Goal: Find specific page/section

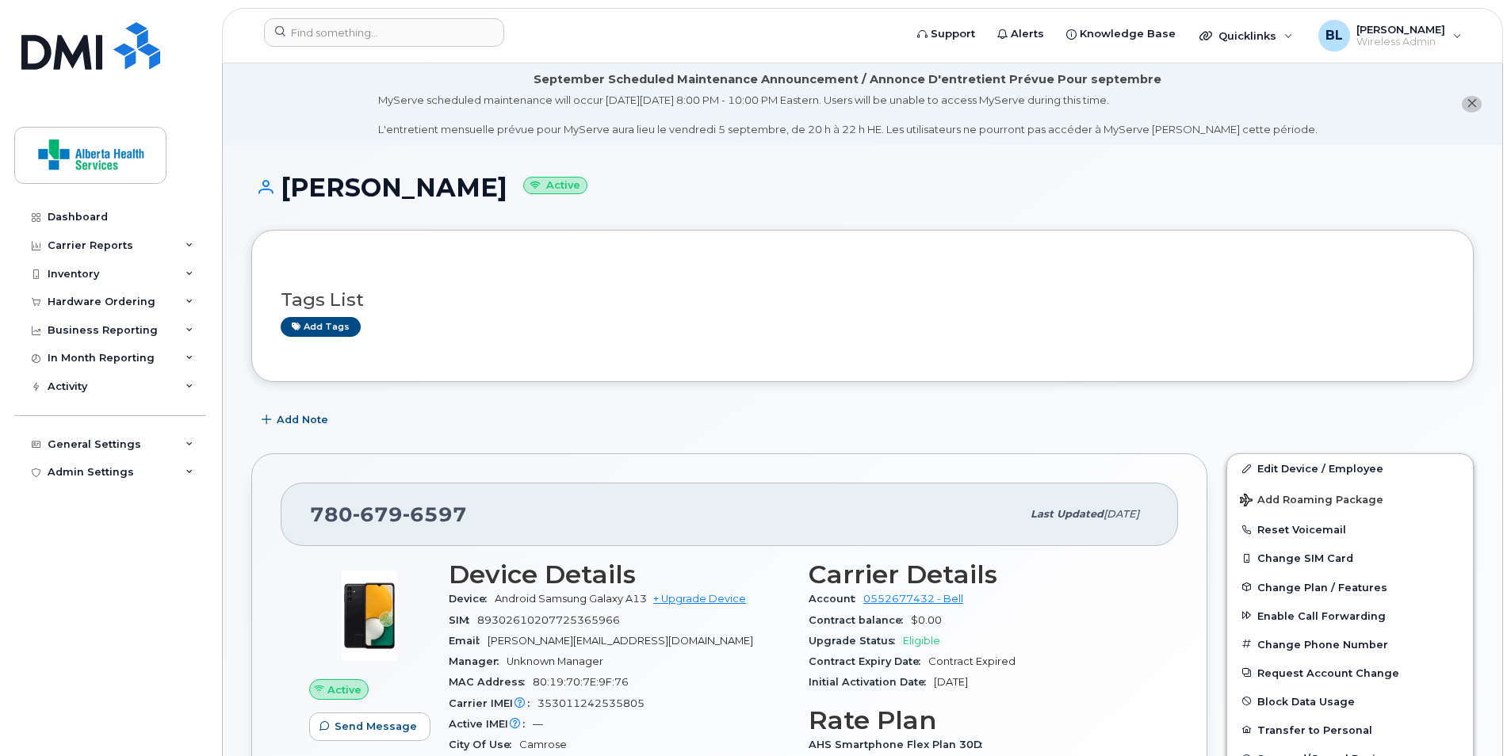
scroll to position [159, 0]
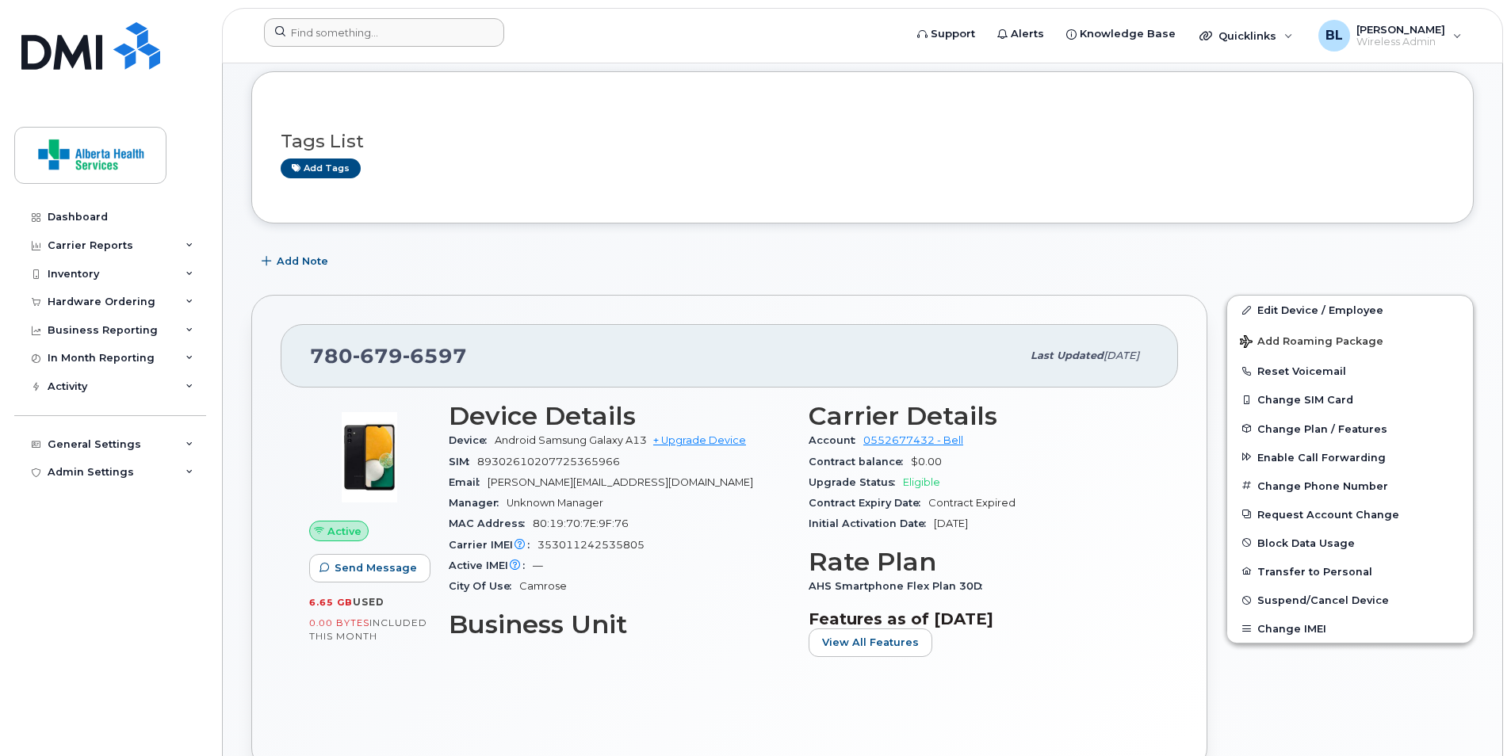
click at [397, 19] on header "Support Alerts Knowledge Base Quicklinks Suspend / Cancel Device Change SIM Car…" at bounding box center [862, 35] width 1281 height 55
click at [396, 24] on input at bounding box center [384, 32] width 240 height 29
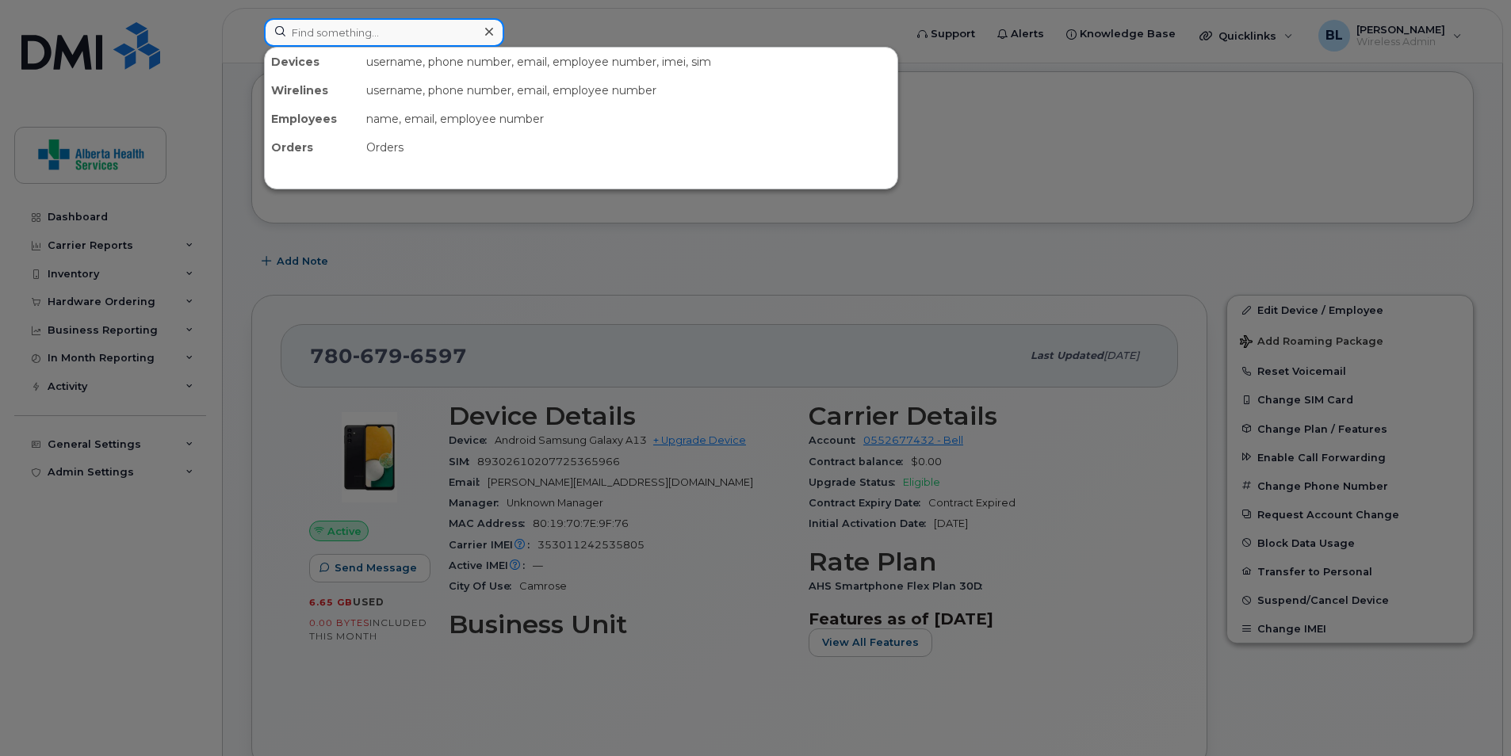
paste input "587-216-8160"
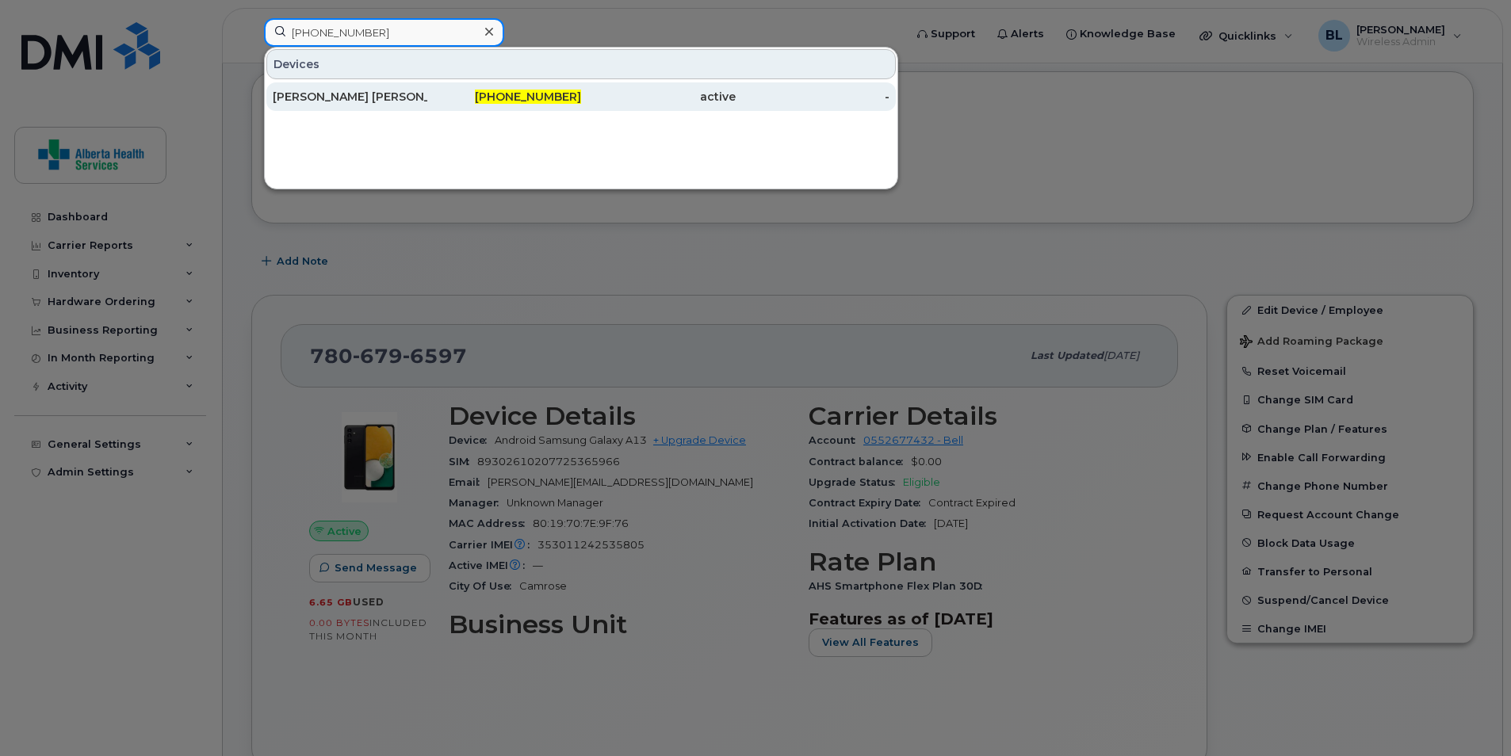
type input "587-216-8160"
click at [345, 99] on div "[PERSON_NAME] [PERSON_NAME]" at bounding box center [350, 97] width 155 height 16
